Goal: Task Accomplishment & Management: Manage account settings

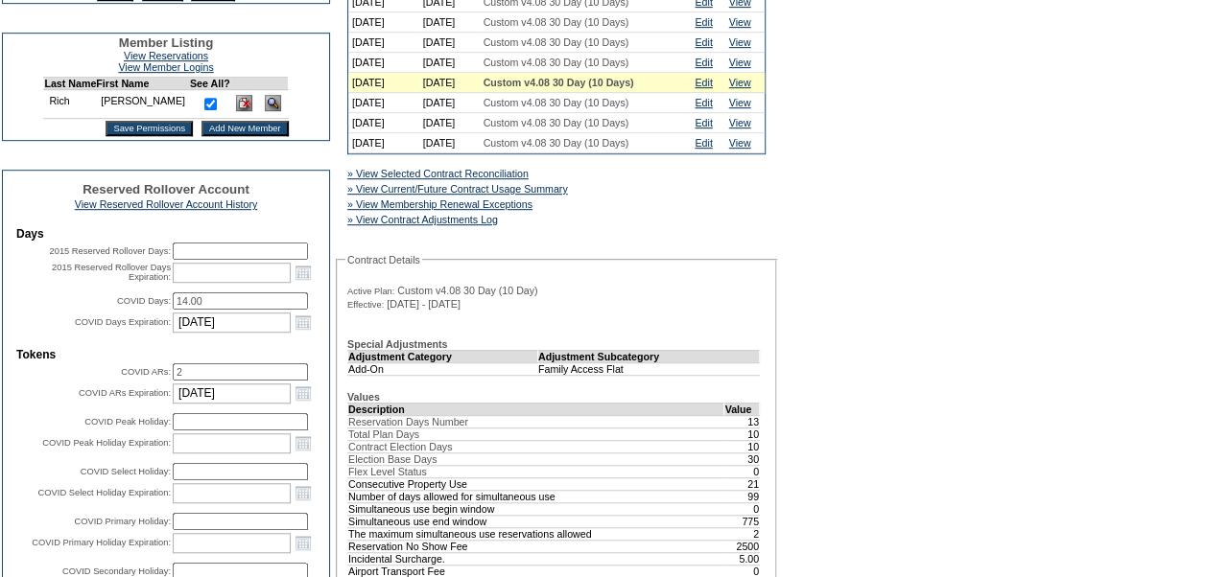
scroll to position [500, 0]
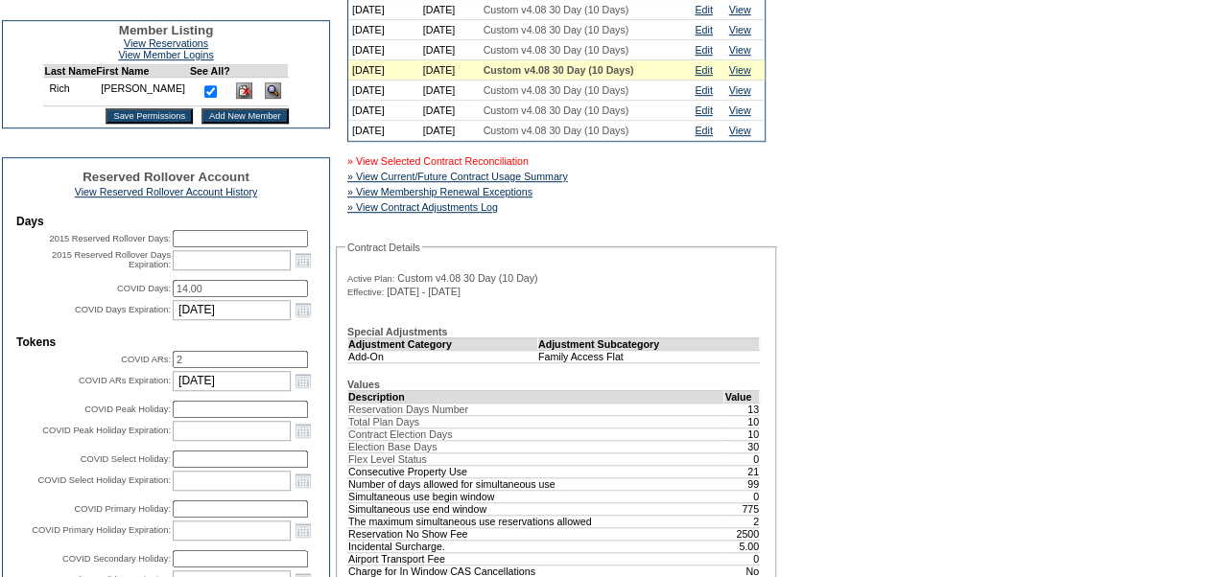
click at [529, 167] on link "» View Selected Contract Reconciliation" at bounding box center [437, 161] width 181 height 12
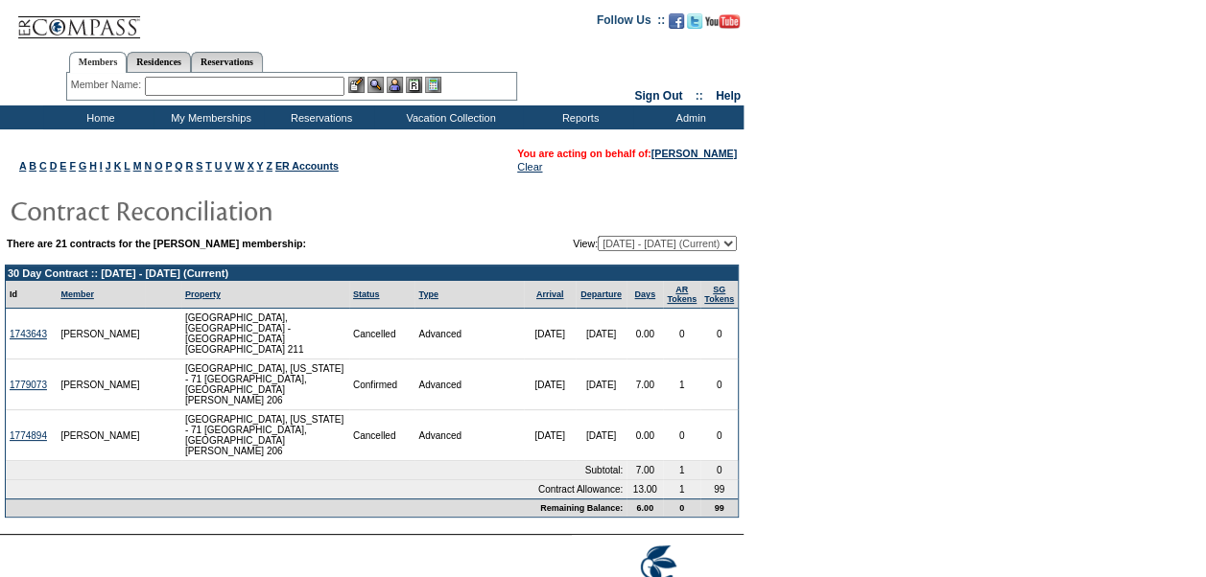
click at [730, 242] on select "08/22/08 - 08/31/09 09/01/09 - 08/31/10 09/01/10 - 08/31/11 09/01/11 - 08/31/12…" at bounding box center [667, 243] width 139 height 15
select select "120117"
click at [598, 236] on select "08/22/08 - 08/31/09 09/01/09 - 08/31/10 09/01/10 - 08/31/11 09/01/11 - 08/31/12…" at bounding box center [667, 243] width 139 height 15
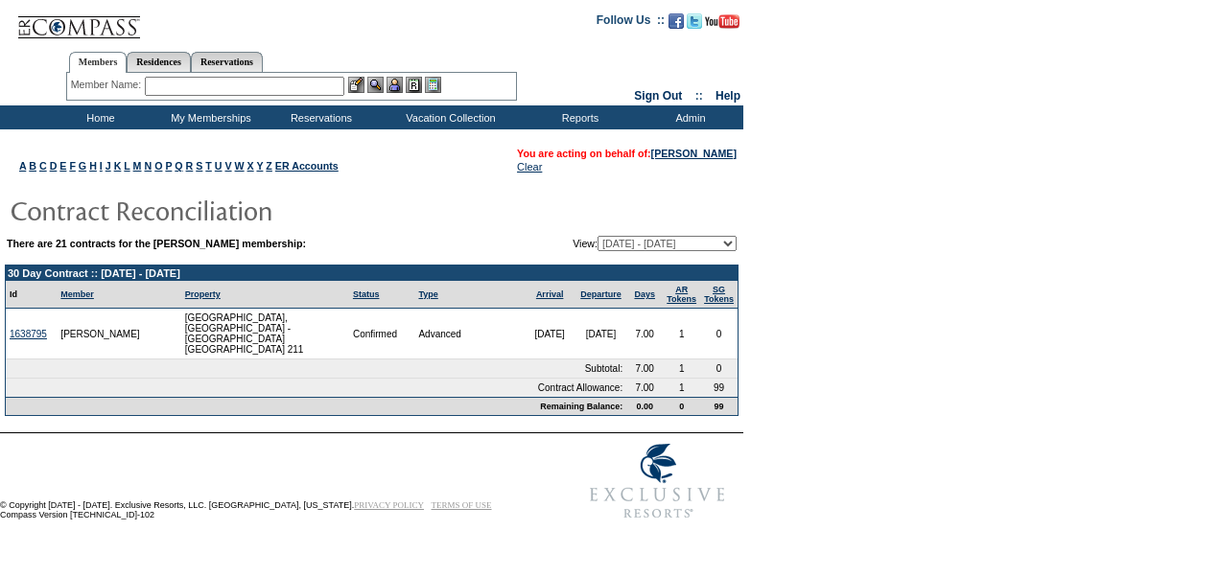
click at [735, 242] on select "08/22/08 - 08/31/09 09/01/09 - 08/31/10 09/01/10 - 08/31/11 09/01/11 - 08/31/12…" at bounding box center [667, 243] width 139 height 15
click at [598, 236] on select "08/22/08 - 08/31/09 09/01/09 - 08/31/10 09/01/10 - 08/31/11 09/01/11 - 08/31/12…" at bounding box center [667, 243] width 139 height 15
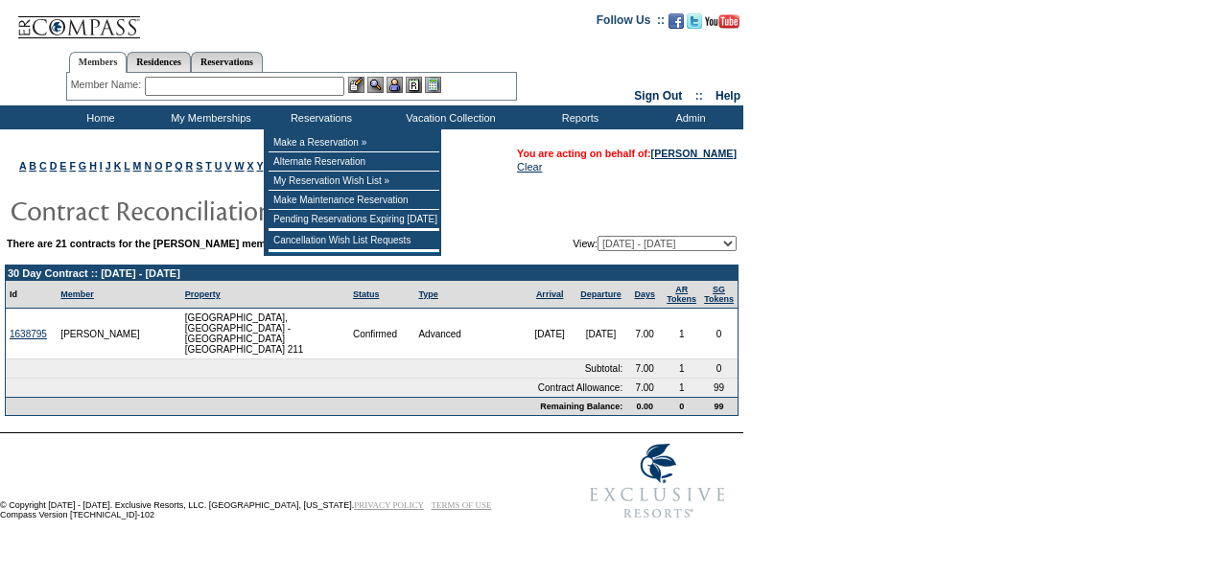
click at [315, 88] on input "text" at bounding box center [245, 86] width 200 height 19
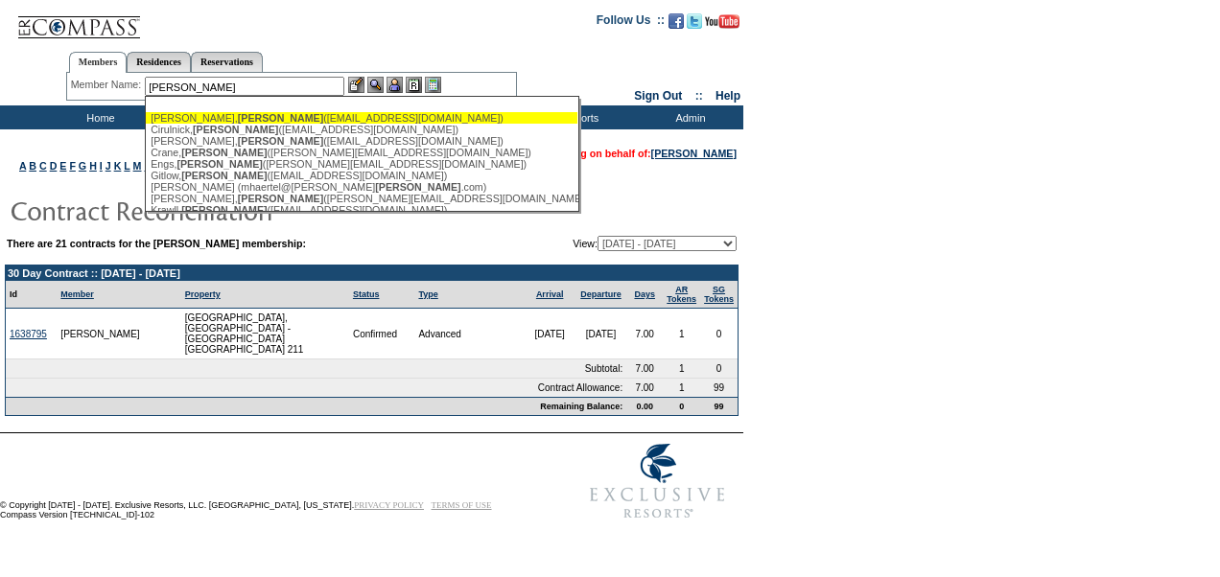
type input "stuart"
click at [1088, 271] on form "Follow Us ::" at bounding box center [610, 265] width 1220 height 530
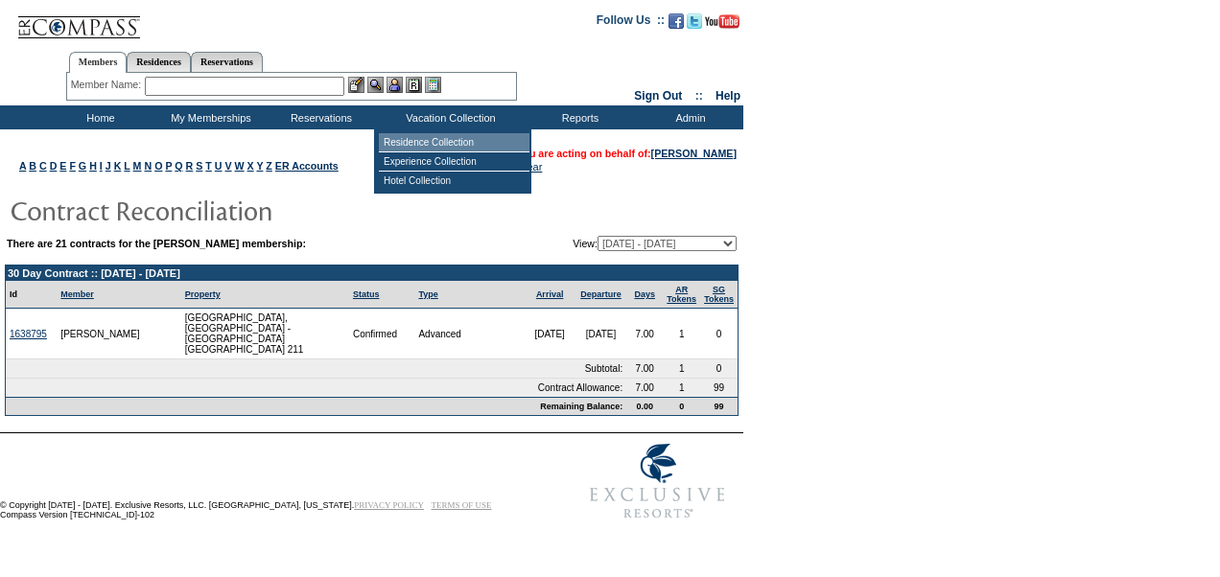
click at [420, 147] on td "Residence Collection" at bounding box center [454, 142] width 151 height 19
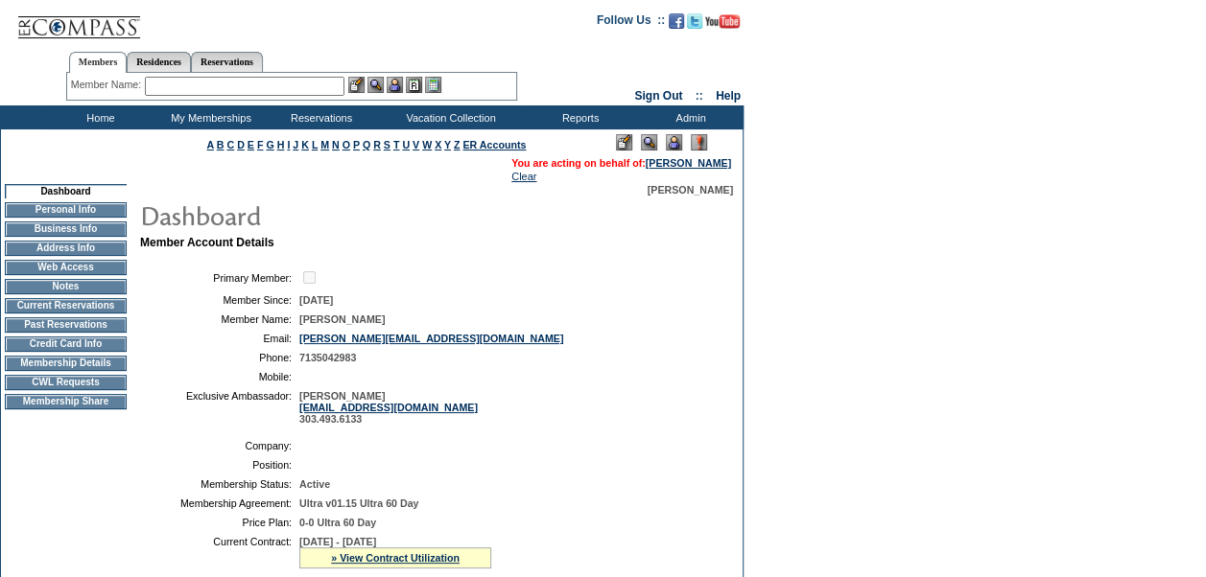
click at [675, 146] on img at bounding box center [674, 142] width 16 height 16
click at [293, 92] on input "text" at bounding box center [245, 86] width 200 height 19
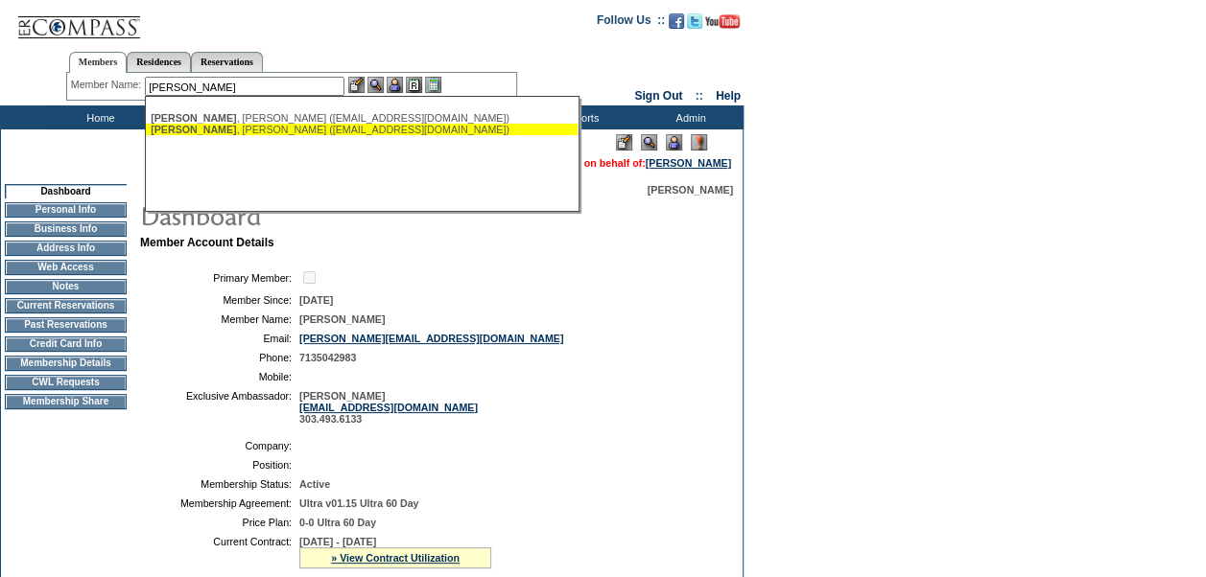
click at [279, 130] on div "[PERSON_NAME] ([EMAIL_ADDRESS][DOMAIN_NAME])" at bounding box center [362, 130] width 422 height 12
type input "[PERSON_NAME] ([EMAIL_ADDRESS][DOMAIN_NAME])"
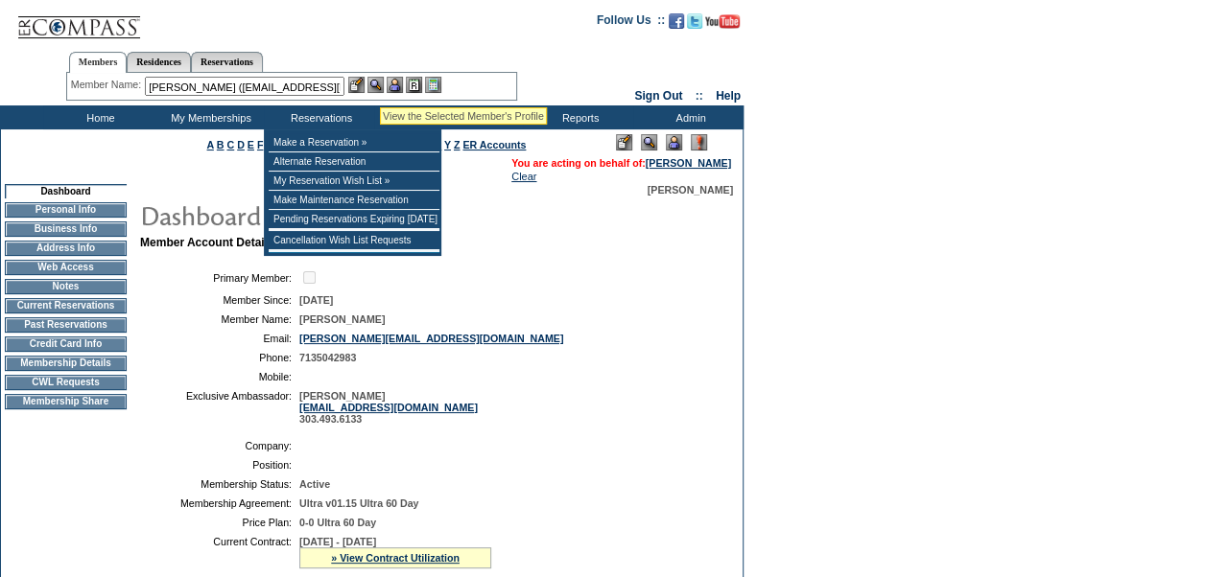
click at [380, 84] on img at bounding box center [375, 85] width 16 height 16
